Goal: Transaction & Acquisition: Purchase product/service

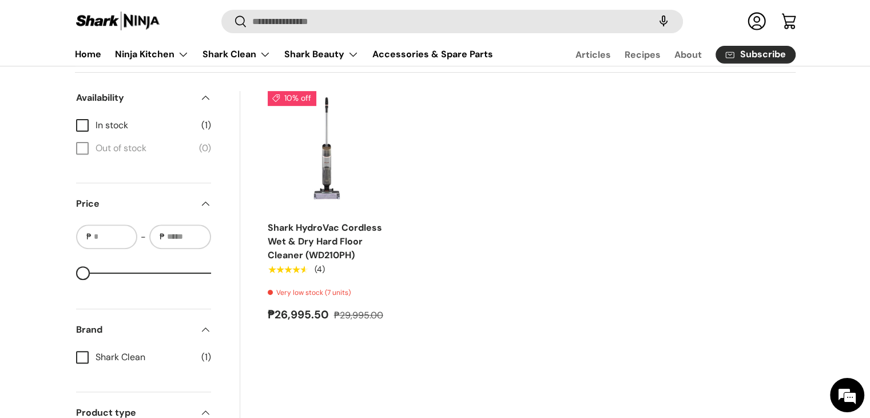
scroll to position [400, 0]
click at [325, 227] on link "Shark HydroVac Cordless Wet & Dry Hard Floor Cleaner (WD210PH)" at bounding box center [325, 240] width 114 height 39
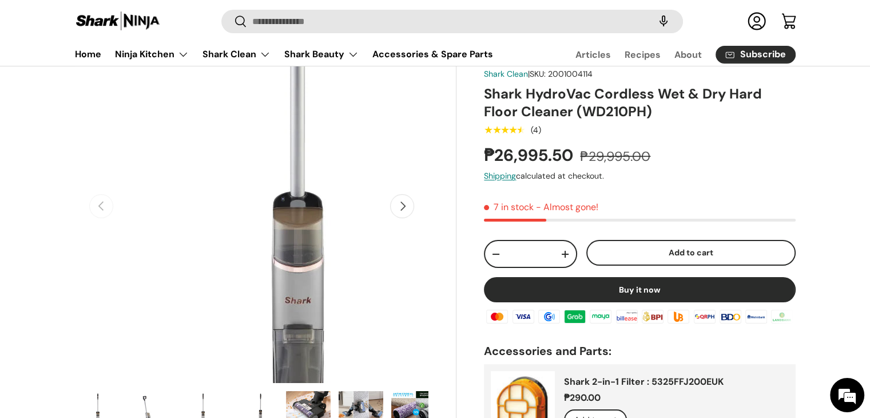
scroll to position [172, 0]
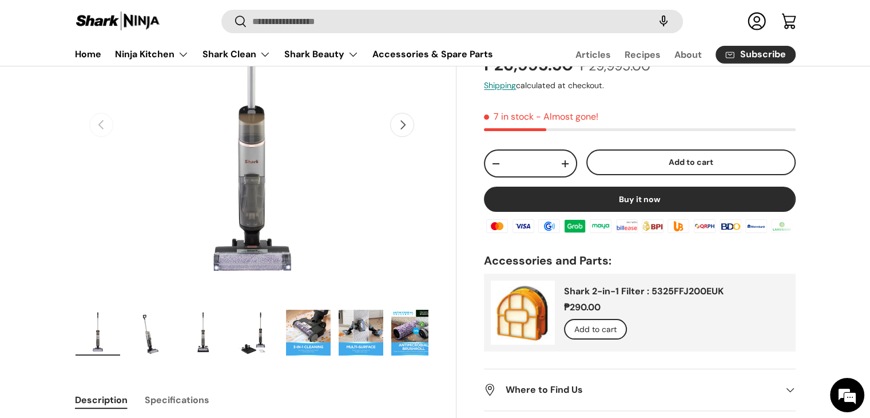
click at [302, 340] on img "Gallery Viewer" at bounding box center [308, 332] width 45 height 46
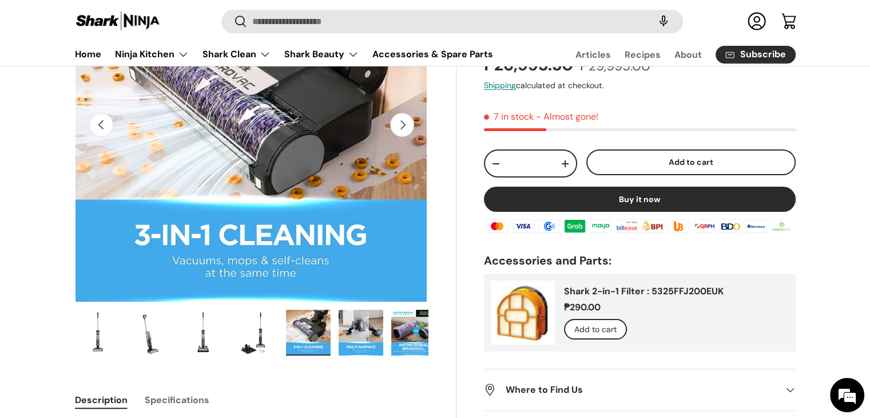
click at [351, 345] on img "Gallery Viewer" at bounding box center [361, 332] width 45 height 46
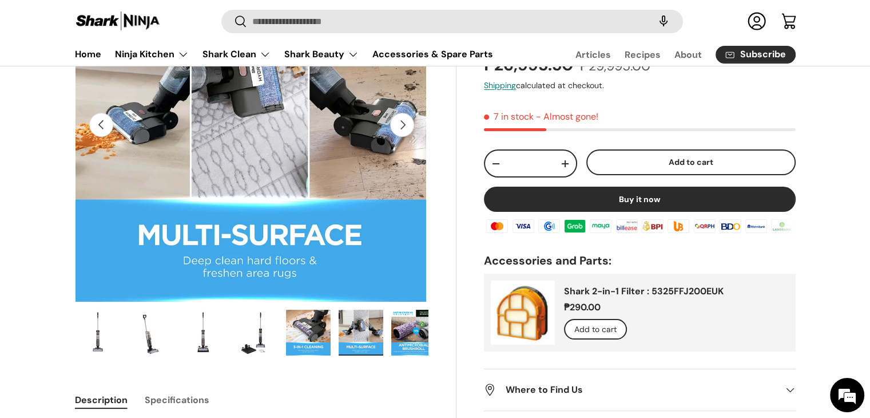
click at [405, 344] on img "Gallery Viewer" at bounding box center [413, 332] width 45 height 46
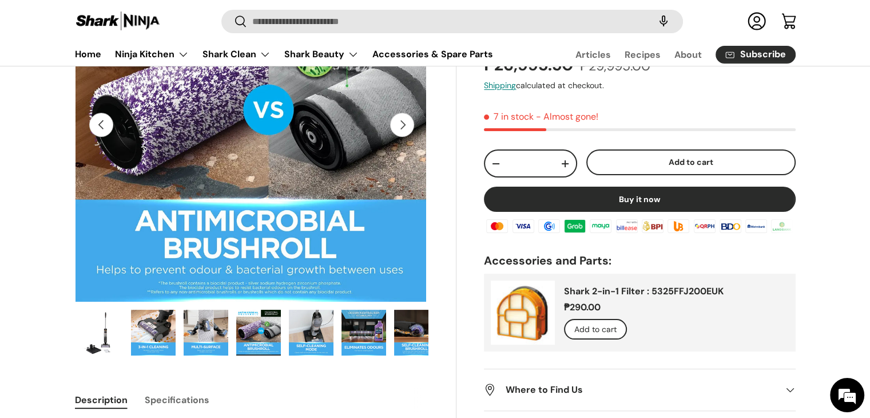
scroll to position [0, 316]
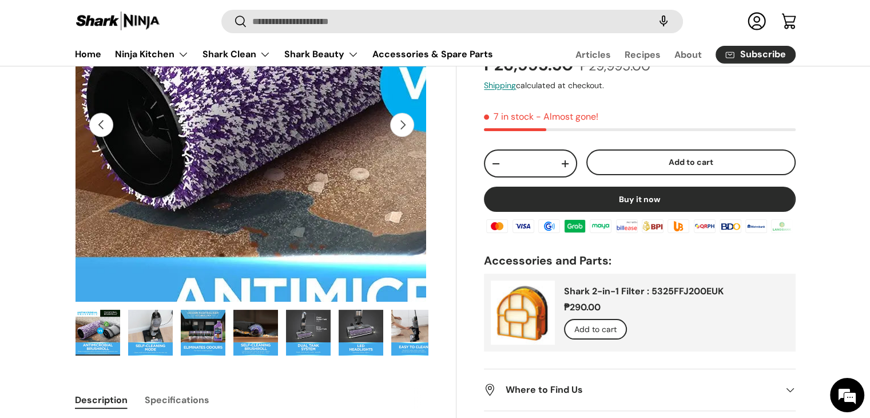
click at [99, 137] on img "Gallery Viewer" at bounding box center [250, 125] width 354 height 354
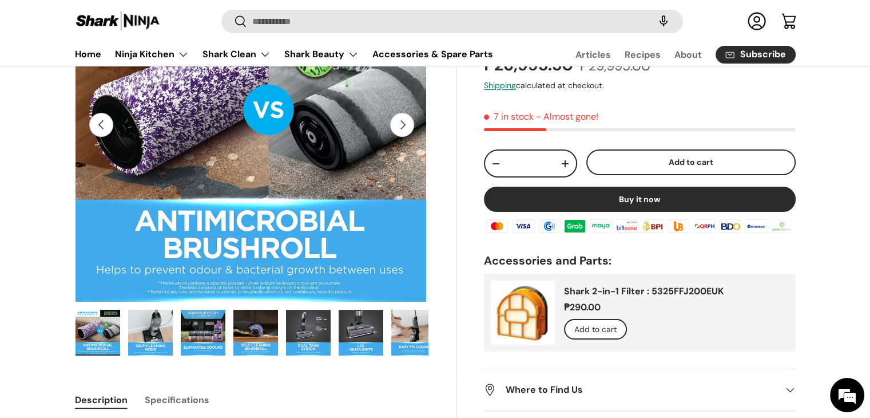
click at [100, 126] on button "Previous" at bounding box center [101, 125] width 24 height 24
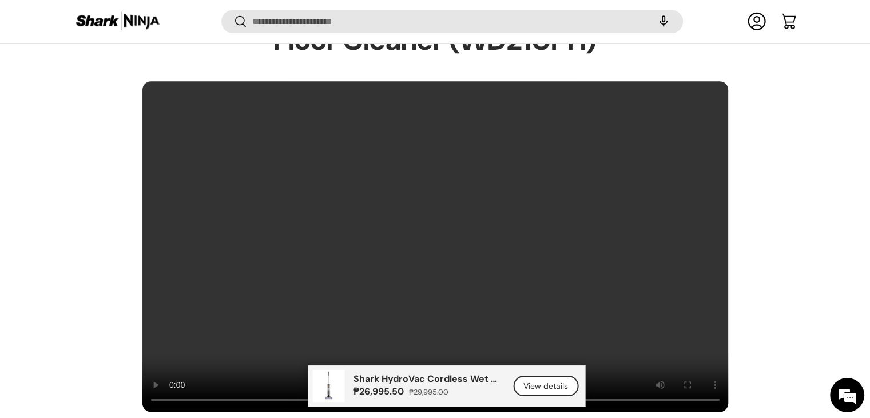
scroll to position [0, 0]
